Goal: Information Seeking & Learning: Learn about a topic

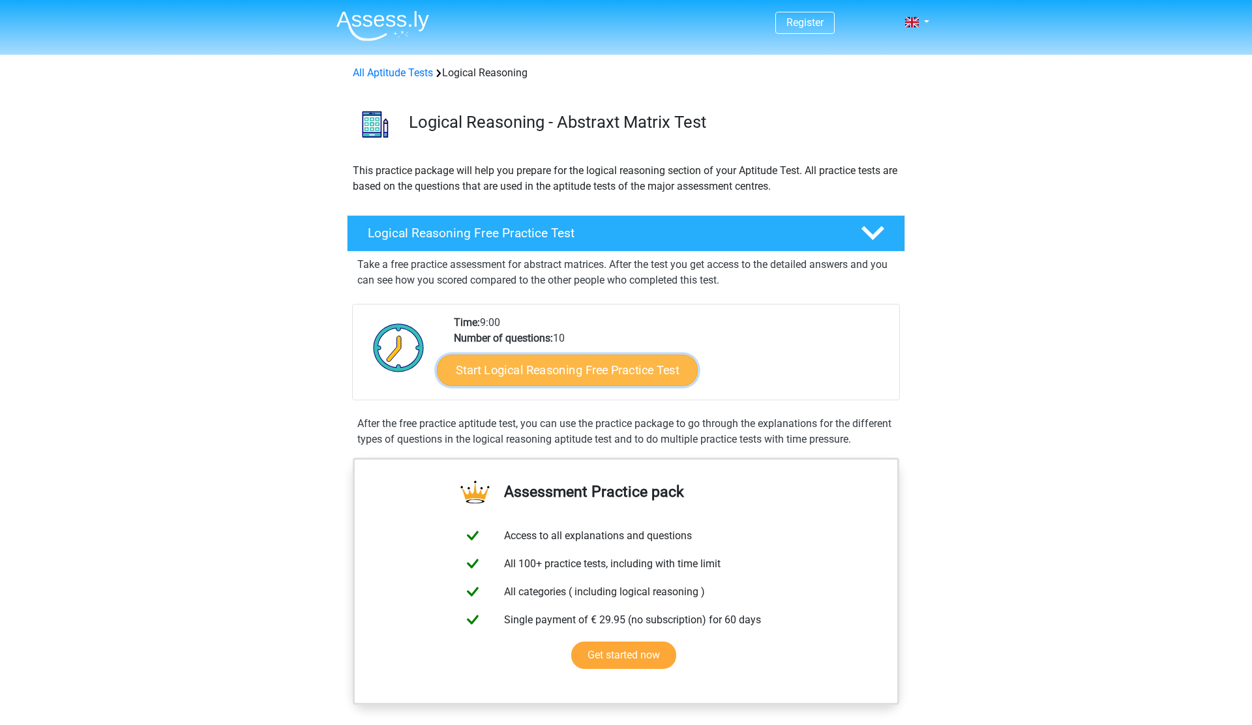
click at [487, 377] on link "Start Logical Reasoning Free Practice Test" at bounding box center [567, 369] width 261 height 31
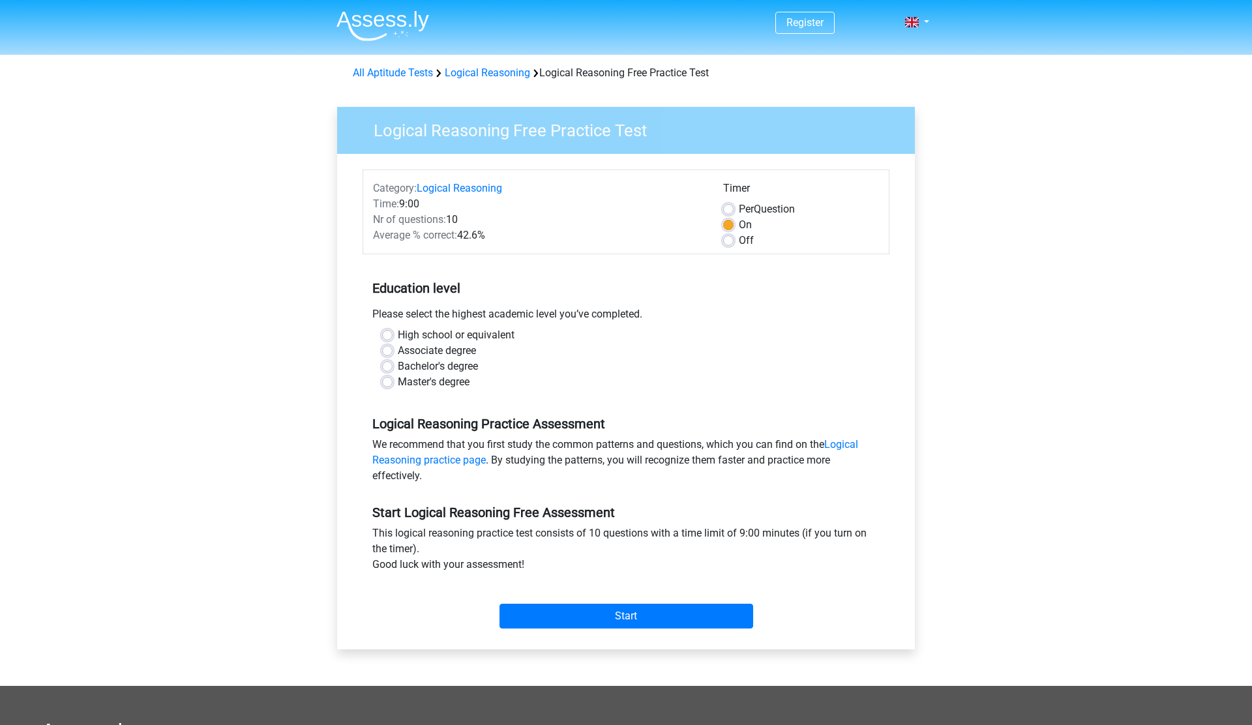
click at [398, 382] on label "Master's degree" at bounding box center [434, 382] width 72 height 16
click at [392, 382] on input "Master's degree" at bounding box center [387, 380] width 10 height 13
radio input "true"
click at [649, 619] on input "Start" at bounding box center [626, 616] width 254 height 25
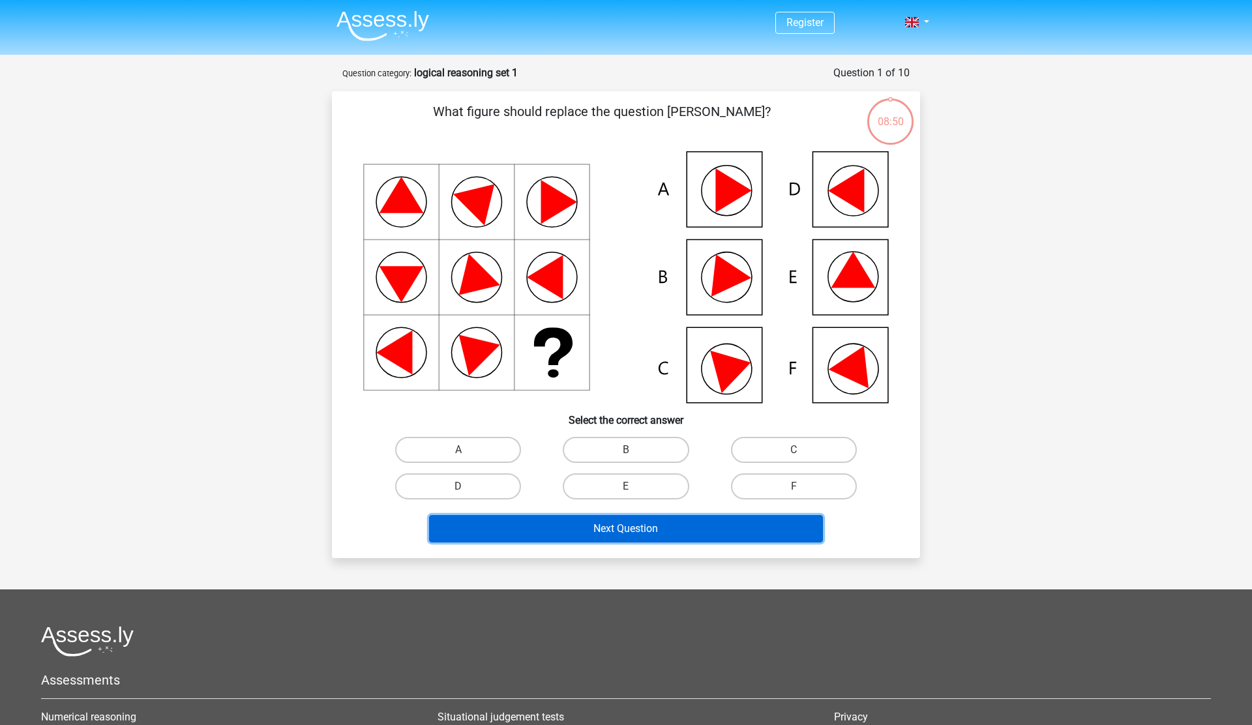
click at [609, 539] on button "Next Question" at bounding box center [626, 528] width 394 height 27
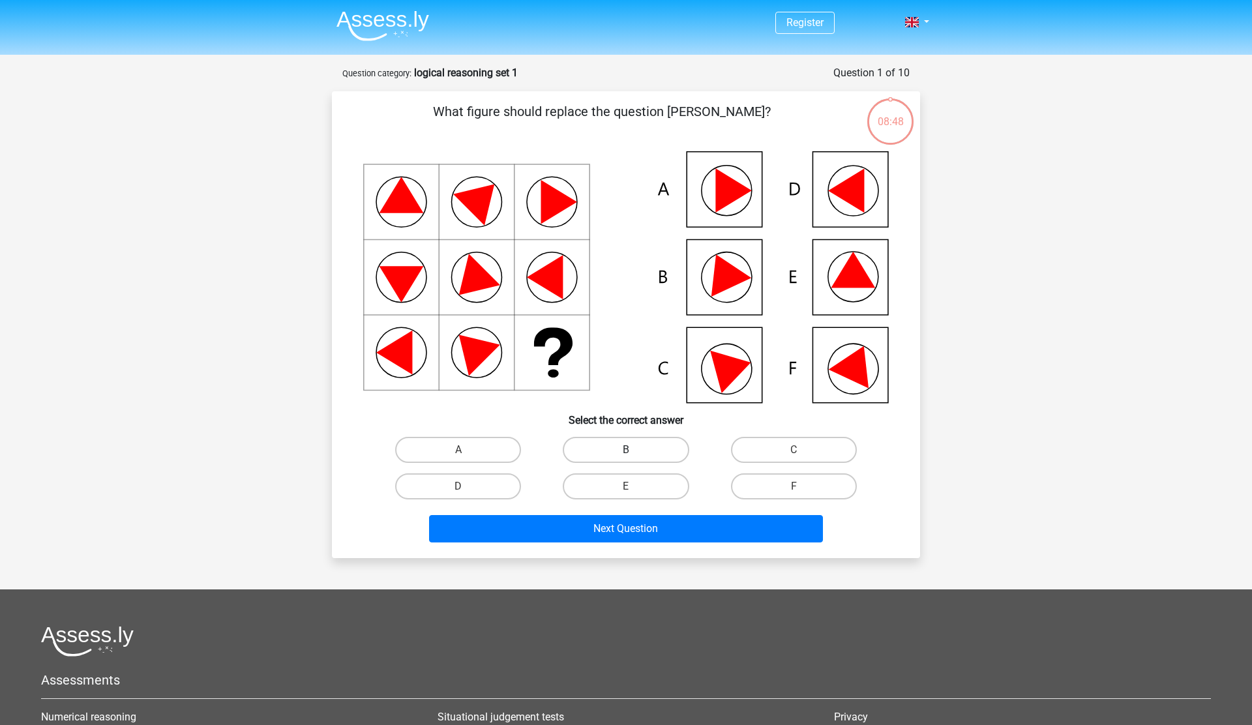
click at [605, 442] on label "B" at bounding box center [626, 450] width 126 height 26
click at [626, 450] on input "B" at bounding box center [630, 454] width 8 height 8
radio input "true"
click at [635, 542] on div "Next Question" at bounding box center [625, 531] width 503 height 33
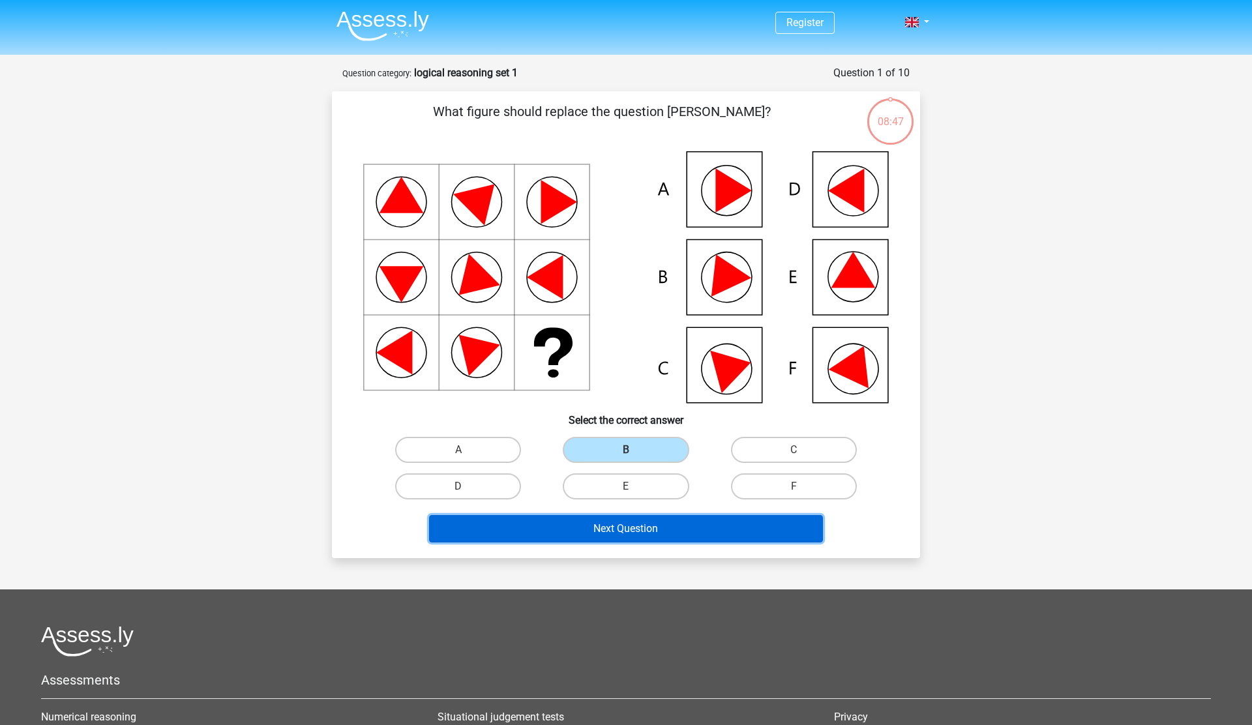
click at [629, 531] on button "Next Question" at bounding box center [626, 528] width 394 height 27
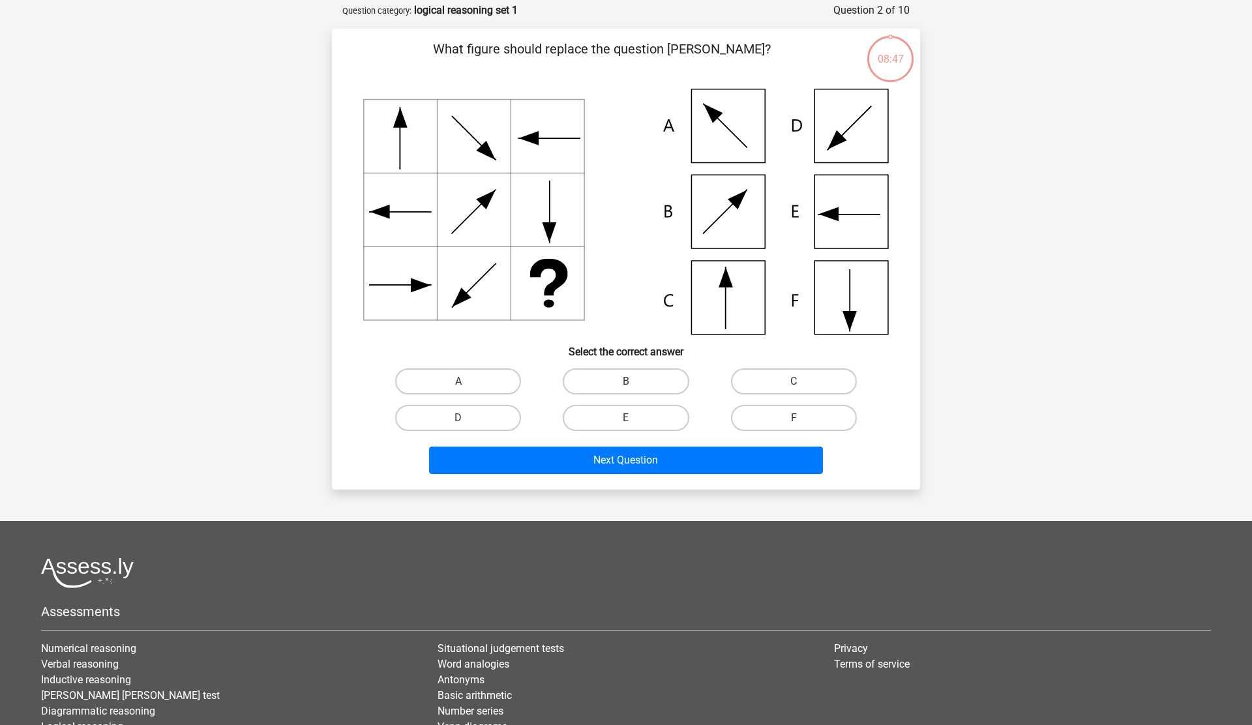
scroll to position [65, 0]
